Goal: Book appointment/travel/reservation

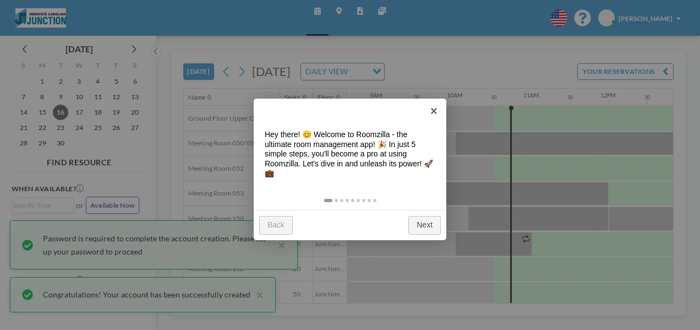
scroll to position [0, 715]
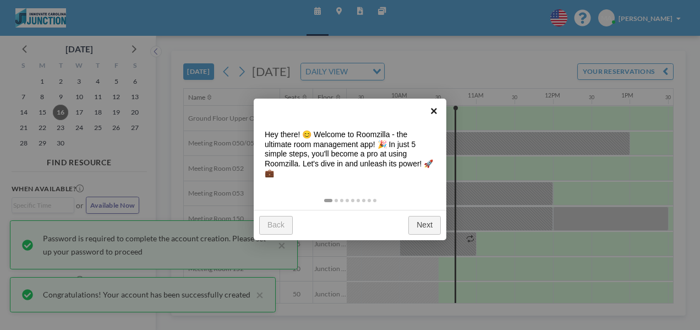
click at [439, 108] on link "×" at bounding box center [434, 111] width 25 height 25
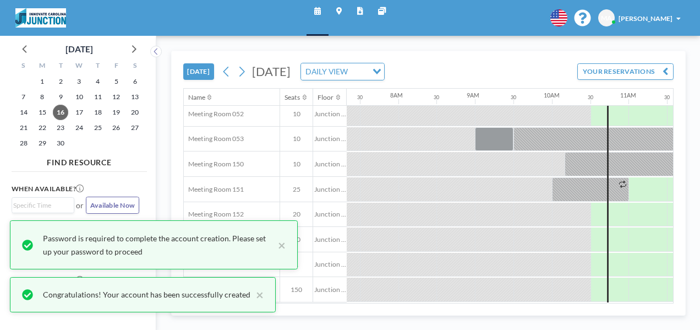
scroll to position [55, 577]
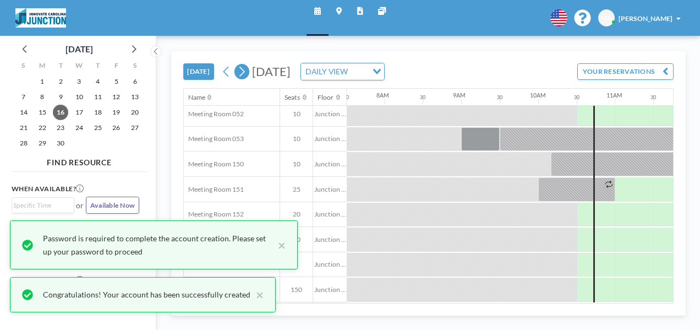
click at [248, 72] on button at bounding box center [241, 71] width 15 height 15
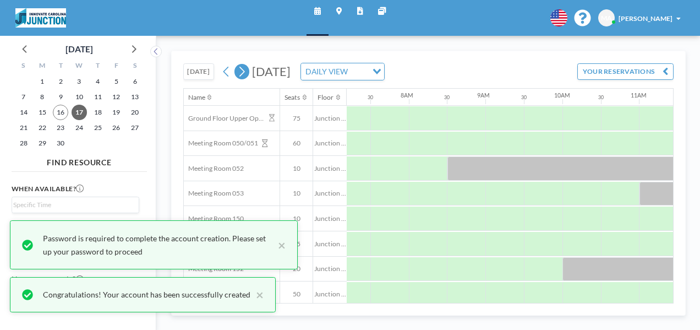
scroll to position [0, 572]
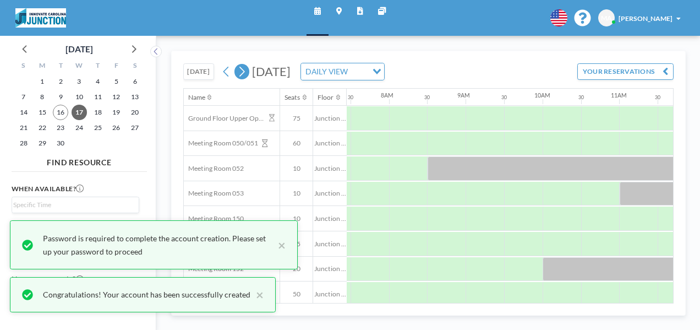
click at [248, 70] on button at bounding box center [241, 71] width 15 height 15
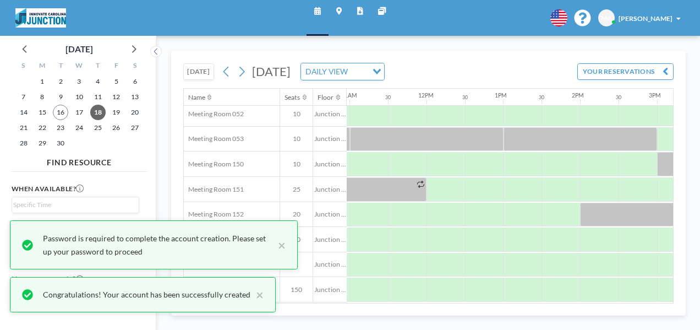
scroll to position [59, 1053]
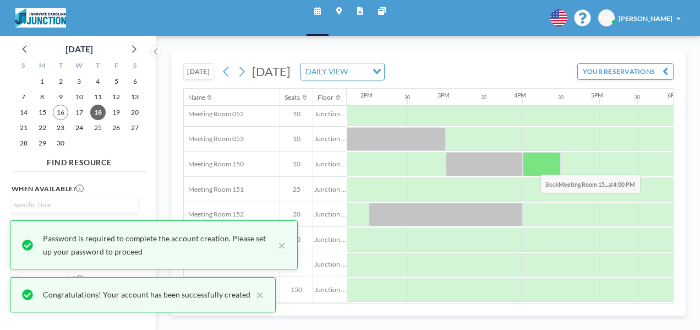
click at [532, 166] on div at bounding box center [542, 164] width 39 height 24
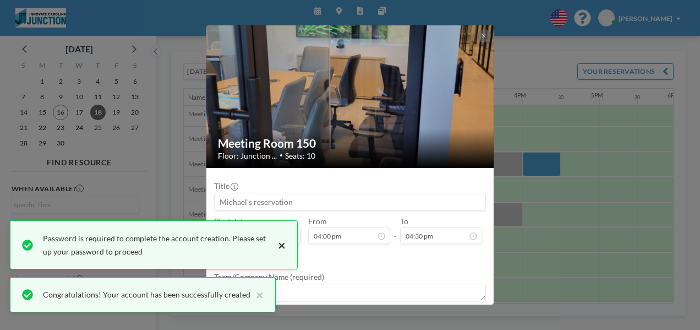
click at [282, 246] on button "×" at bounding box center [278, 245] width 13 height 26
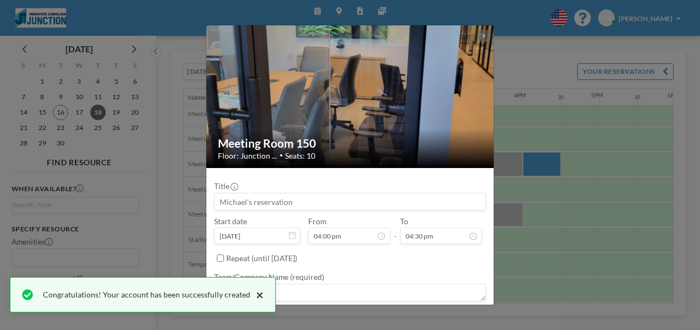
click at [254, 294] on button "×" at bounding box center [256, 294] width 13 height 13
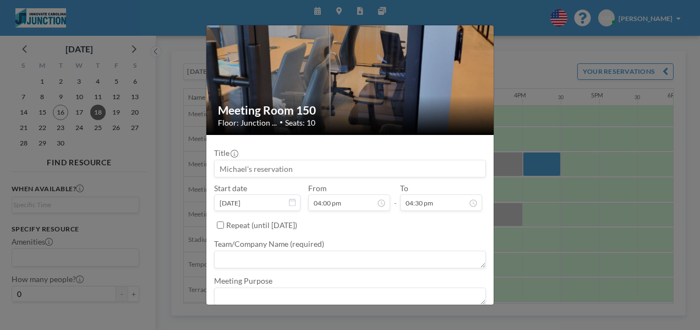
scroll to position [68, 0]
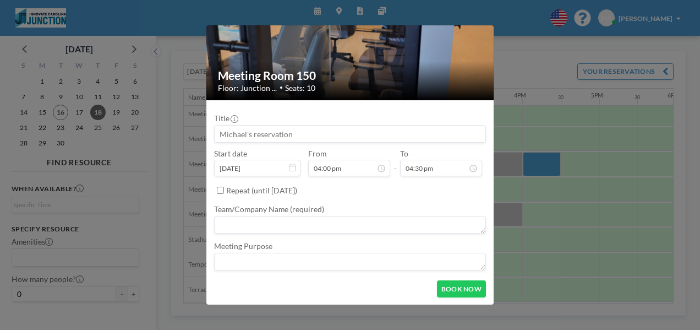
click at [287, 217] on textarea at bounding box center [350, 225] width 272 height 18
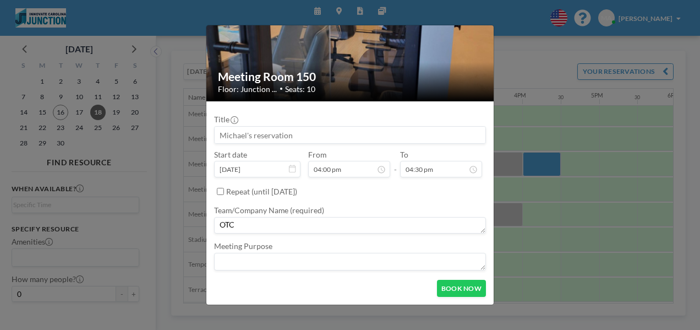
type textarea "OTC"
click at [283, 258] on textarea at bounding box center [350, 262] width 272 height 18
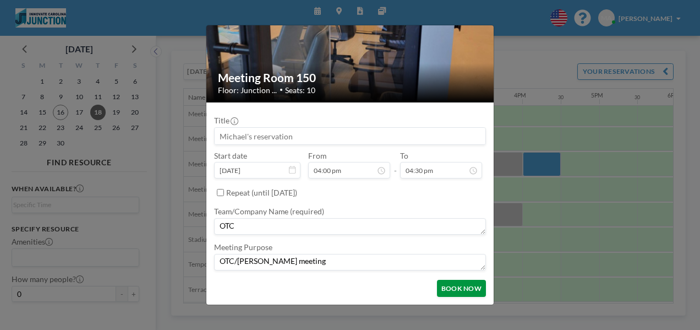
type textarea "OTC/[PERSON_NAME] meeting"
click at [468, 292] on button "BOOK NOW" at bounding box center [461, 288] width 49 height 17
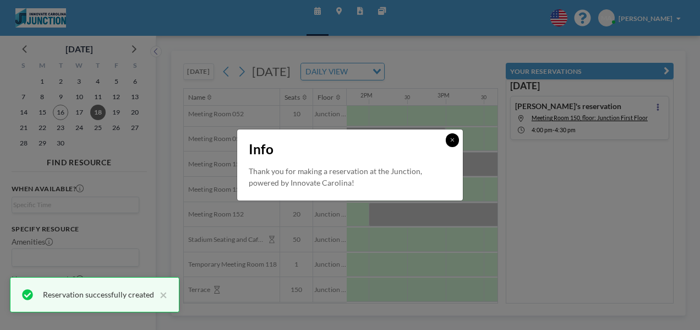
click at [455, 141] on icon at bounding box center [452, 140] width 4 height 6
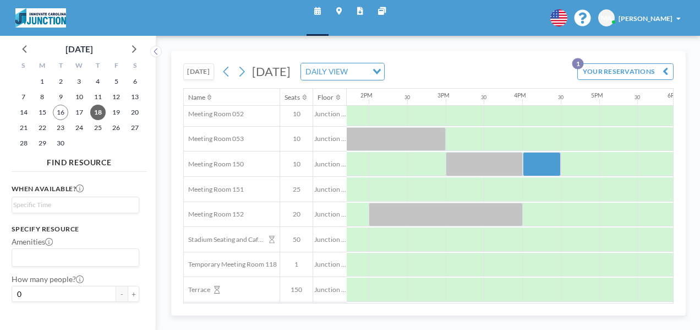
drag, startPoint x: 380, startPoint y: 303, endPoint x: 520, endPoint y: 303, distance: 139.8
click at [527, 322] on div "[DATE] [DATE] DAILY VIEW Loading... YOUR RESERVATIONS 1 Name Seats Floor 12AM 3…" at bounding box center [428, 183] width 544 height 294
